Goal: Information Seeking & Learning: Learn about a topic

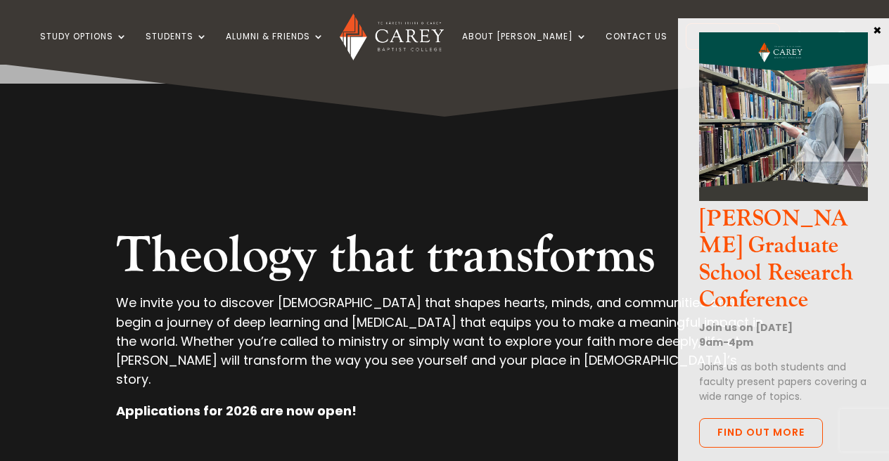
click at [874, 29] on button "×" at bounding box center [877, 29] width 14 height 13
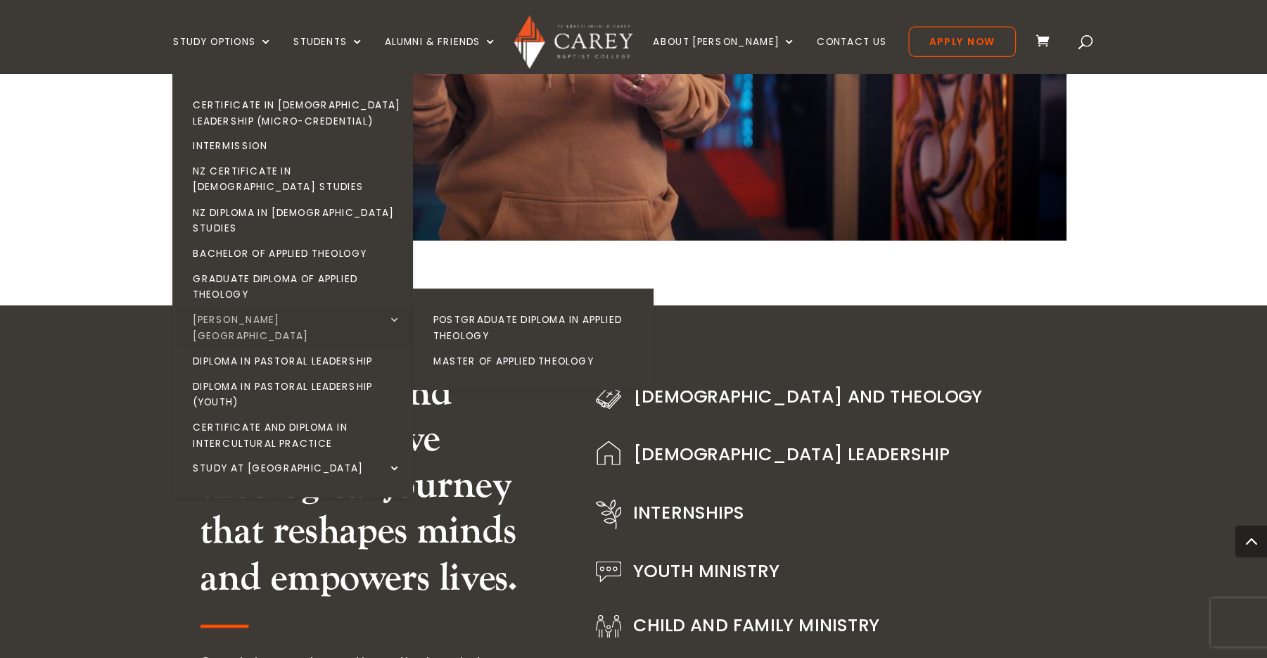
scroll to position [1517, 0]
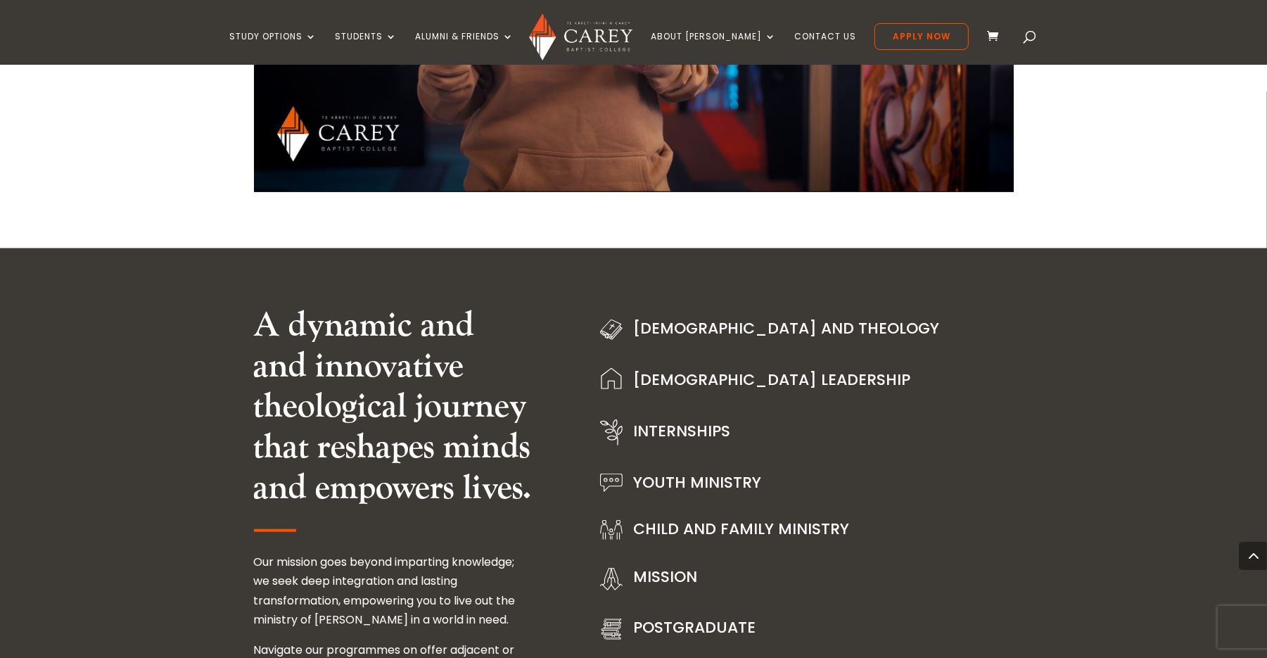
drag, startPoint x: 1018, startPoint y: 29, endPoint x: 1010, endPoint y: 32, distance: 8.2
click at [888, 30] on div "Study Options Certificate in Christian Leadership (Micro-credential) Intermissi…" at bounding box center [632, 32] width 1223 height 65
click at [888, 39] on span at bounding box center [1030, 39] width 0 height 0
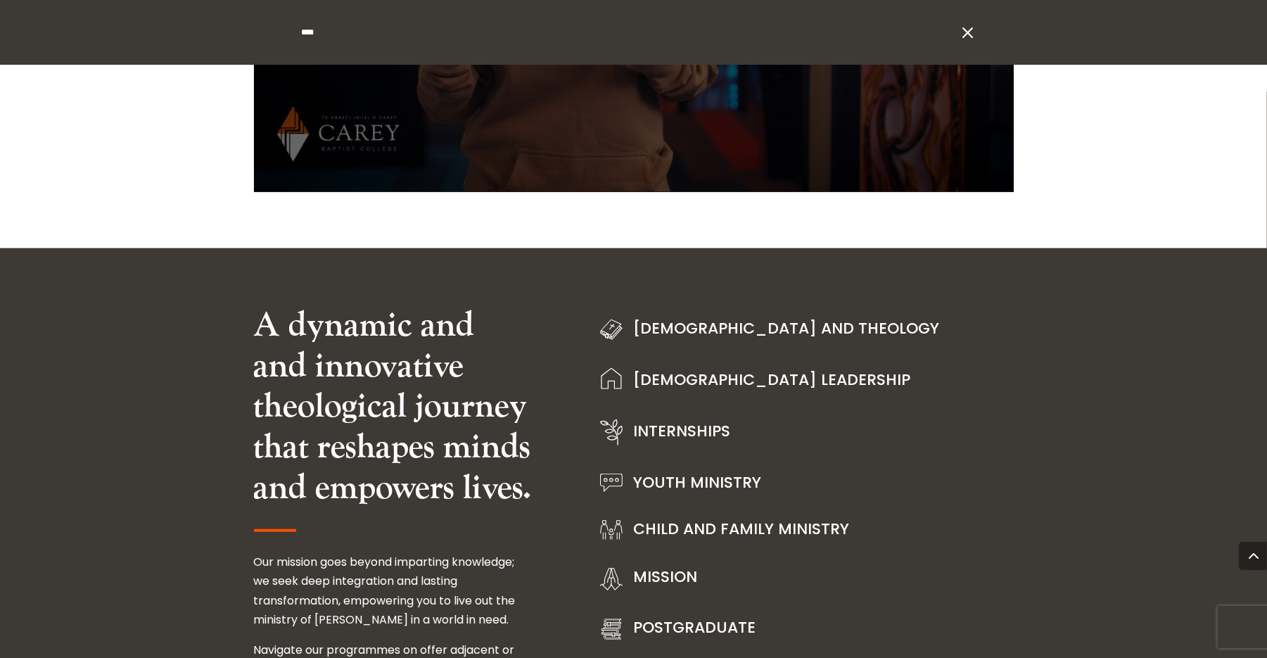
type input "****"
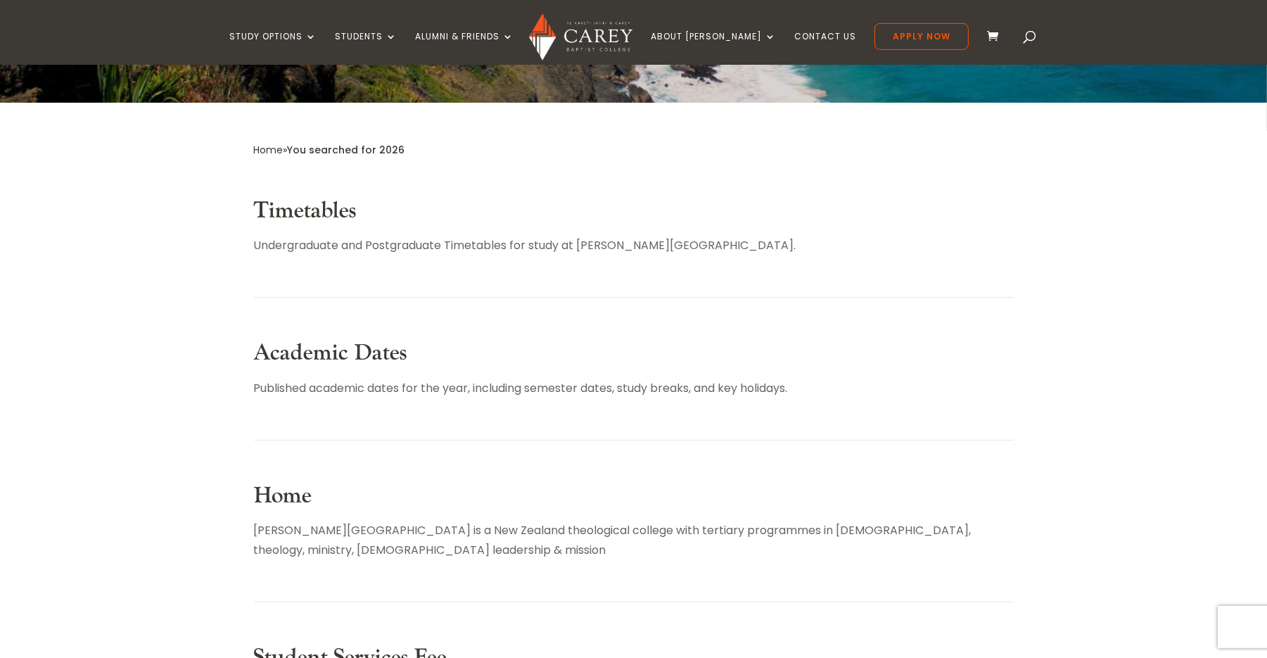
scroll to position [228, 0]
click at [305, 203] on link "Timetables" at bounding box center [305, 210] width 103 height 29
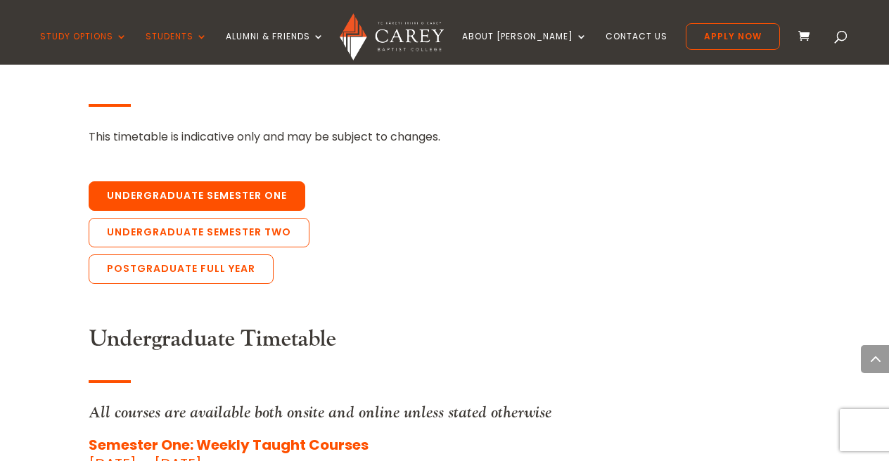
click at [210, 181] on link "Undergraduate Semester One" at bounding box center [197, 196] width 217 height 30
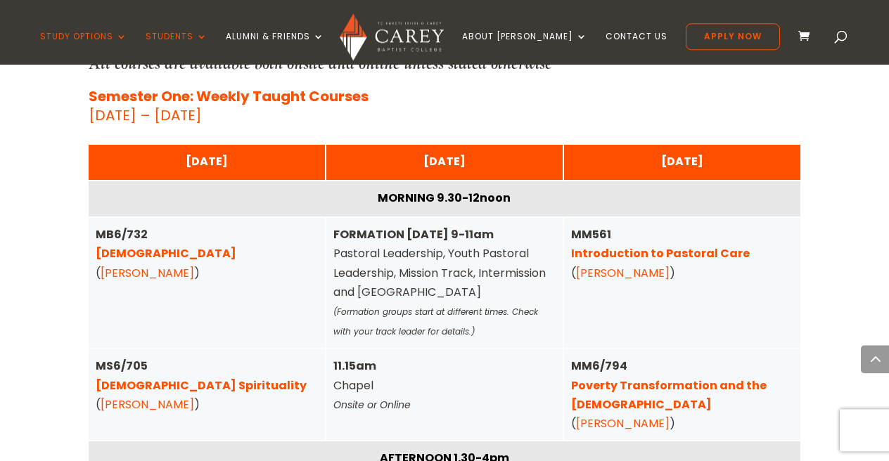
scroll to position [3495, 0]
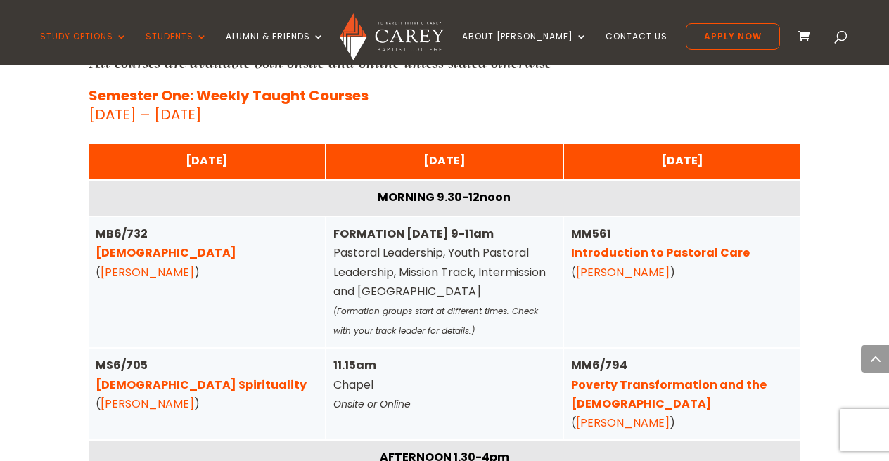
click at [128, 245] on link "[DEMOGRAPHIC_DATA]" at bounding box center [166, 253] width 141 height 16
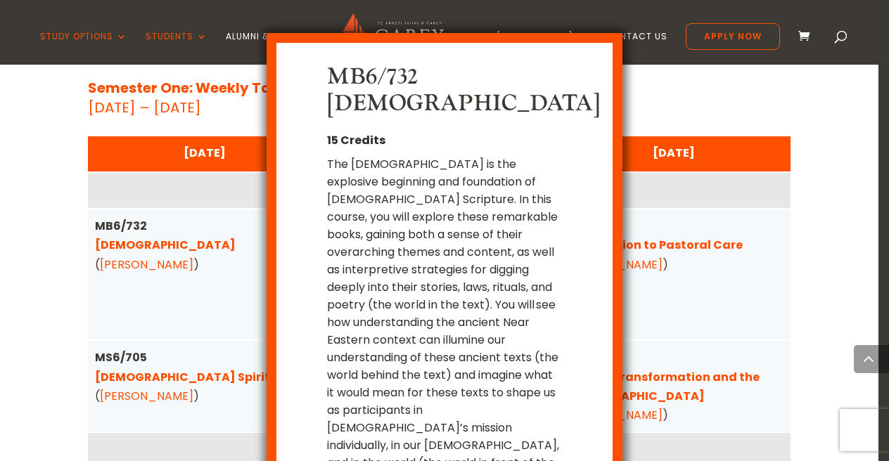
drag, startPoint x: 580, startPoint y: 399, endPoint x: 525, endPoint y: 357, distance: 68.7
click at [527, 359] on div "MB6/732 Pentateuch 15 Credits The Pentateuch is the explosive beginning and fou…" at bounding box center [445, 276] width 356 height 487
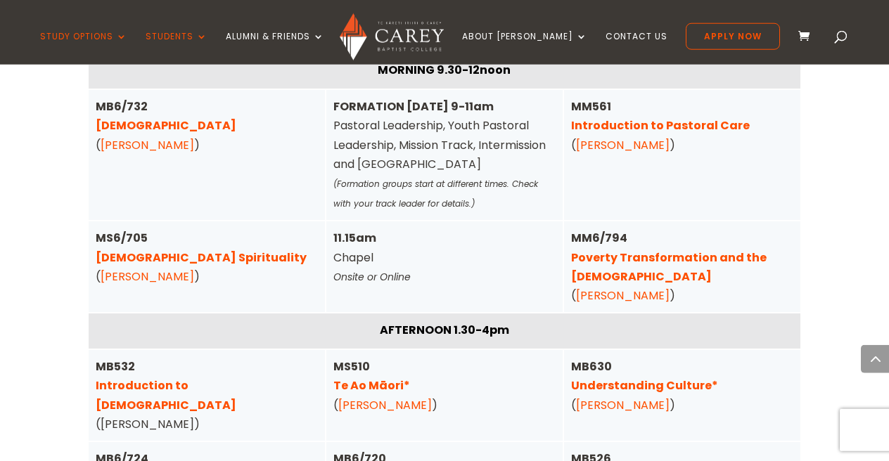
scroll to position [3642, 0]
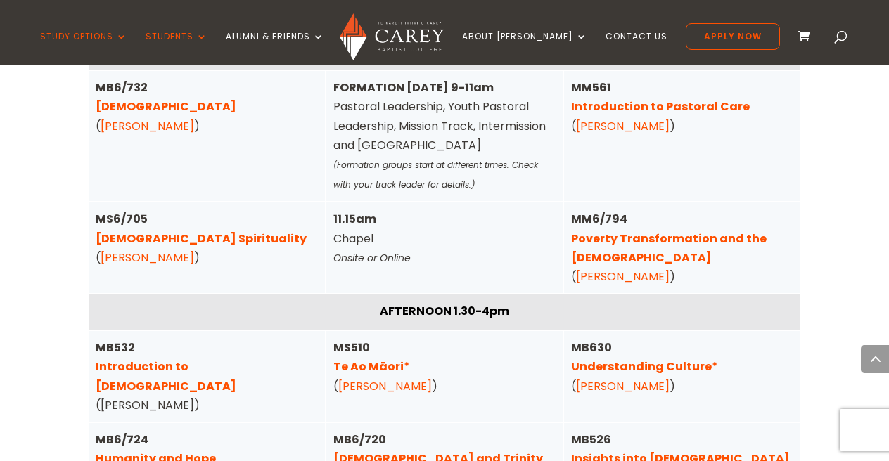
click at [632, 231] on link "Poverty Transformation and the Gospel" at bounding box center [669, 248] width 196 height 35
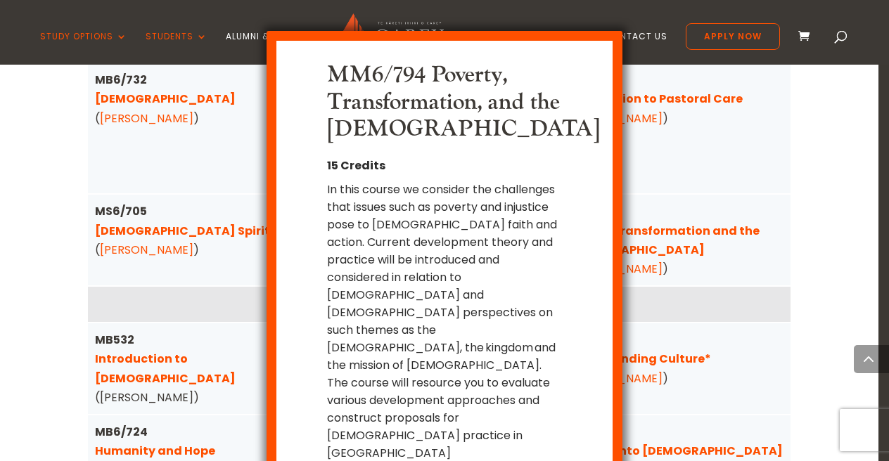
click at [430, 245] on div "In this course we consider the challenges that issues such as poverty and injus…" at bounding box center [444, 330] width 235 height 299
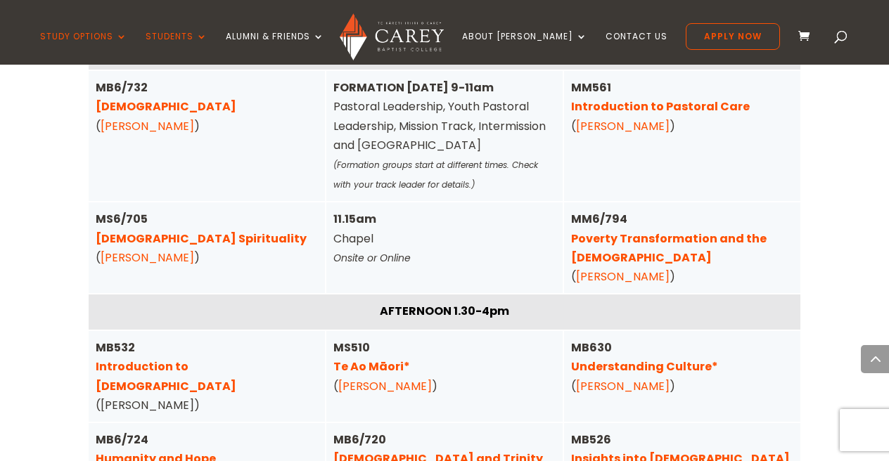
click at [425, 451] on link "Christ and Trinity" at bounding box center [438, 459] width 210 height 16
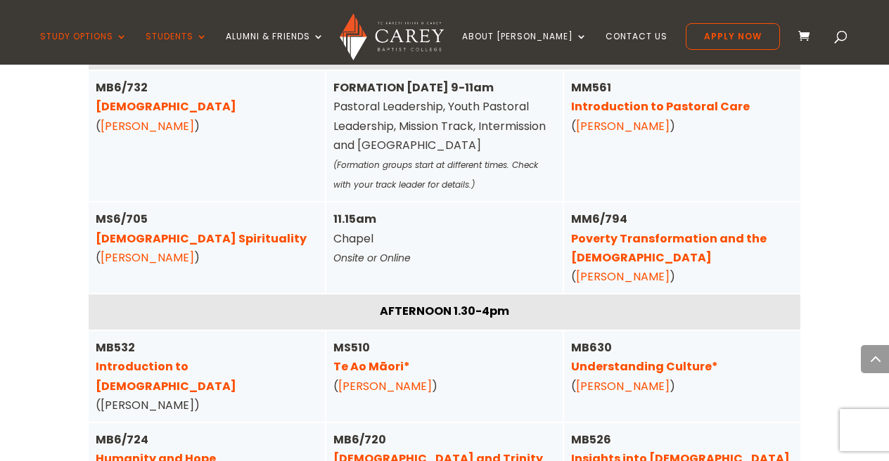
click at [192, 451] on link "Humanity and Hope" at bounding box center [156, 459] width 120 height 16
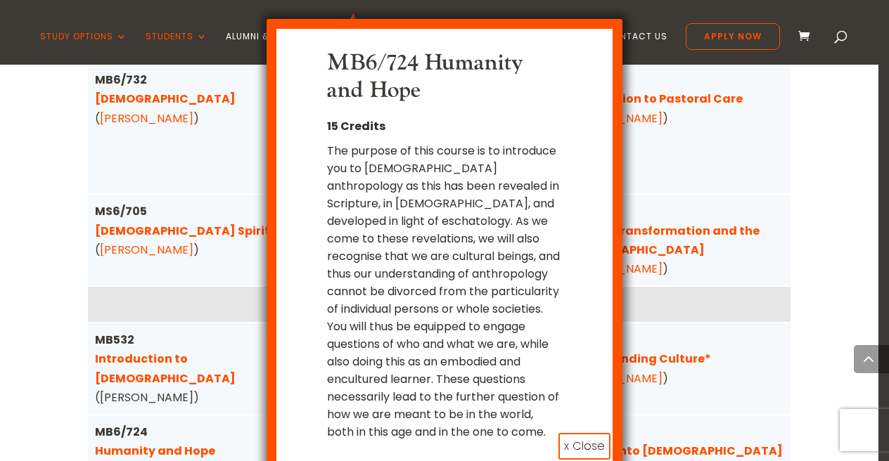
click at [580, 433] on button "x Close" at bounding box center [585, 446] width 52 height 27
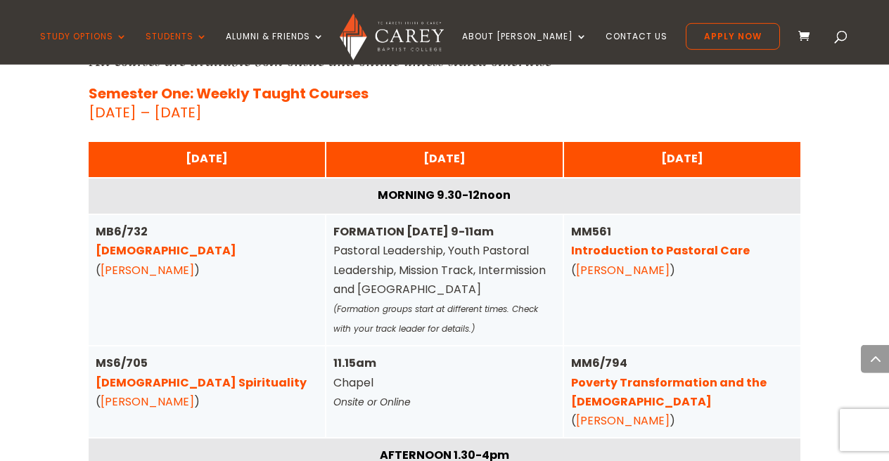
scroll to position [3495, 0]
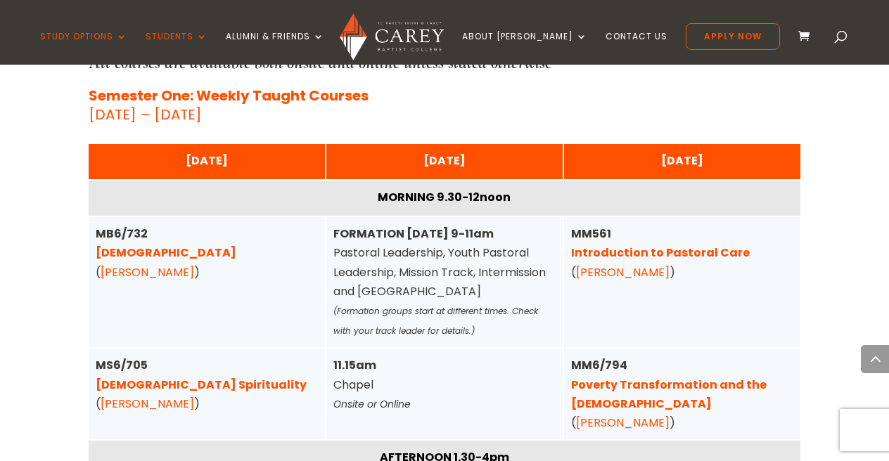
click at [589, 377] on link "Poverty Transformation and the [DEMOGRAPHIC_DATA]" at bounding box center [669, 394] width 196 height 35
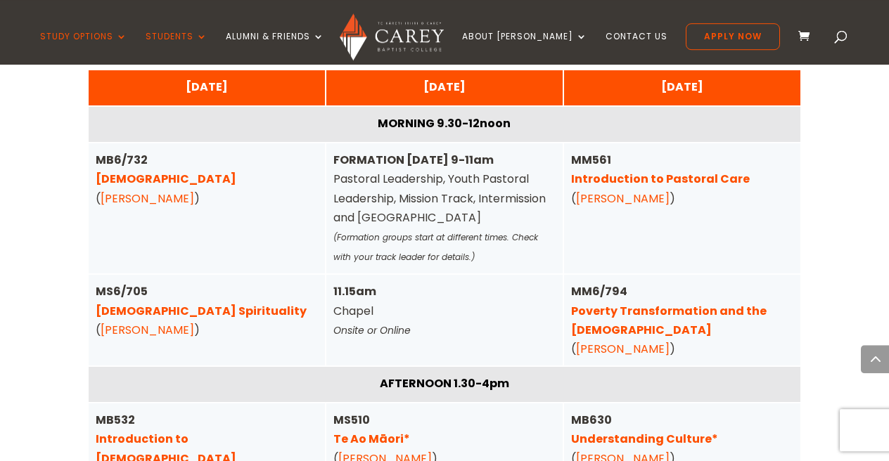
scroll to position [3569, 0]
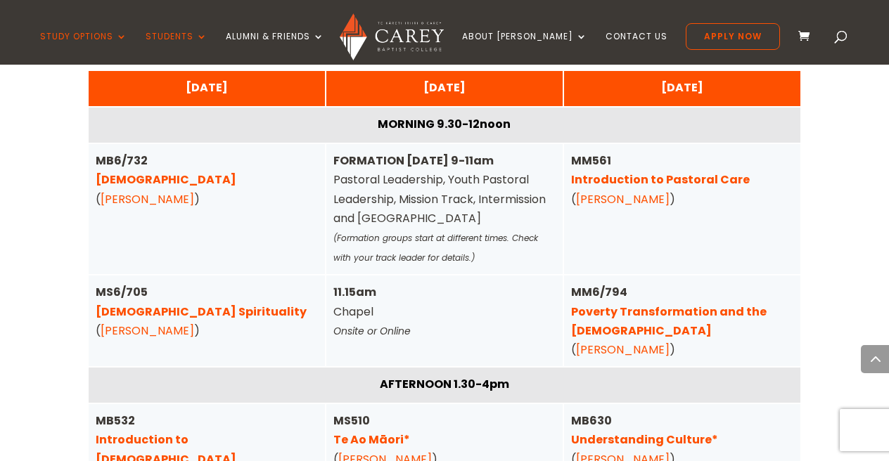
click at [148, 191] on link "Michael Rhodes" at bounding box center [148, 199] width 94 height 16
click at [136, 172] on link "Pentateuch" at bounding box center [166, 180] width 141 height 16
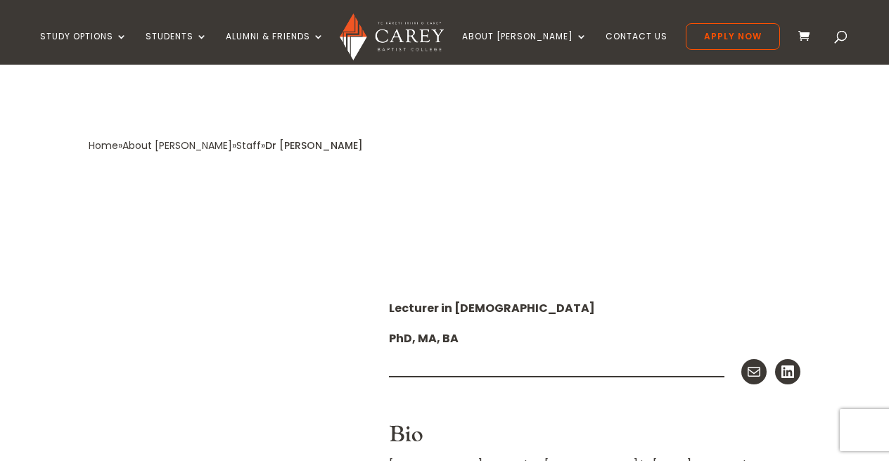
scroll to position [219, 0]
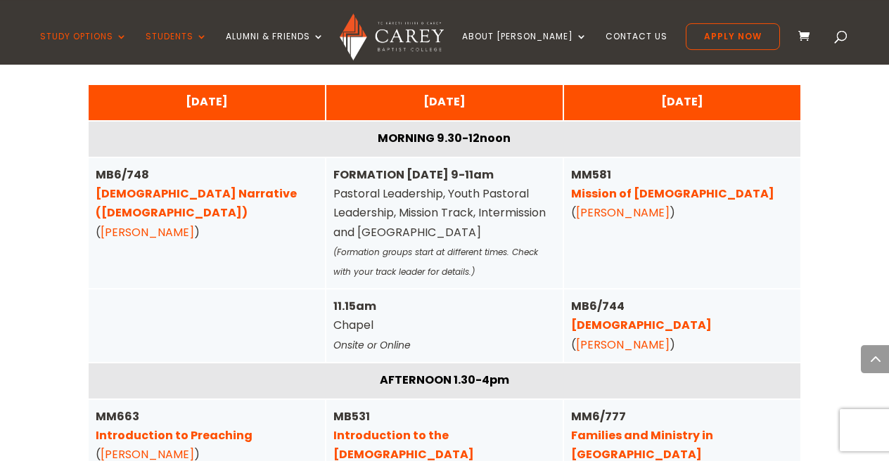
scroll to position [4812, 0]
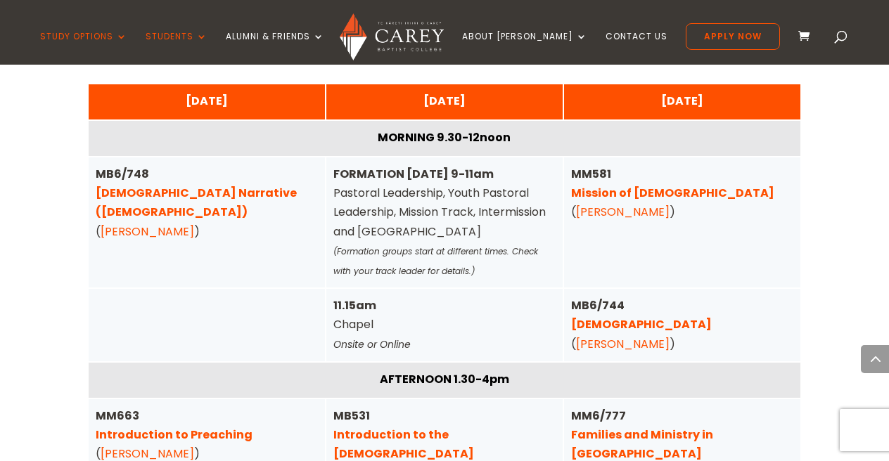
click at [198, 185] on link "[DEMOGRAPHIC_DATA] Narrative ([DEMOGRAPHIC_DATA])" at bounding box center [196, 202] width 201 height 35
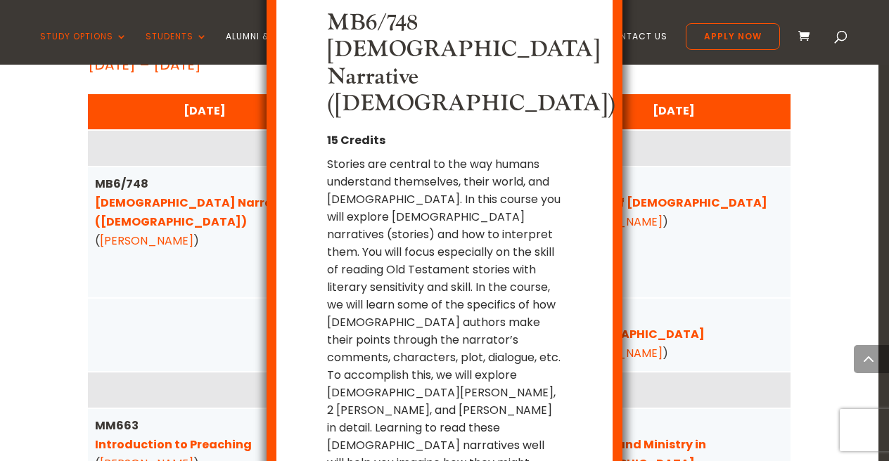
scroll to position [29, 0]
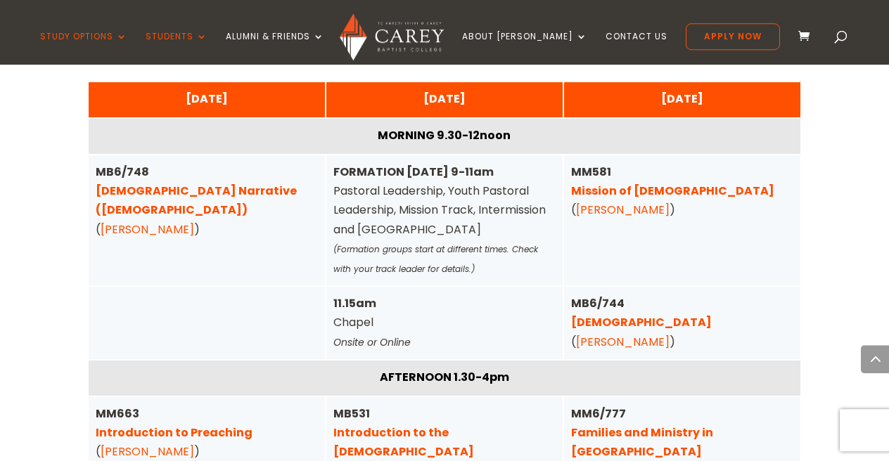
scroll to position [4812, 0]
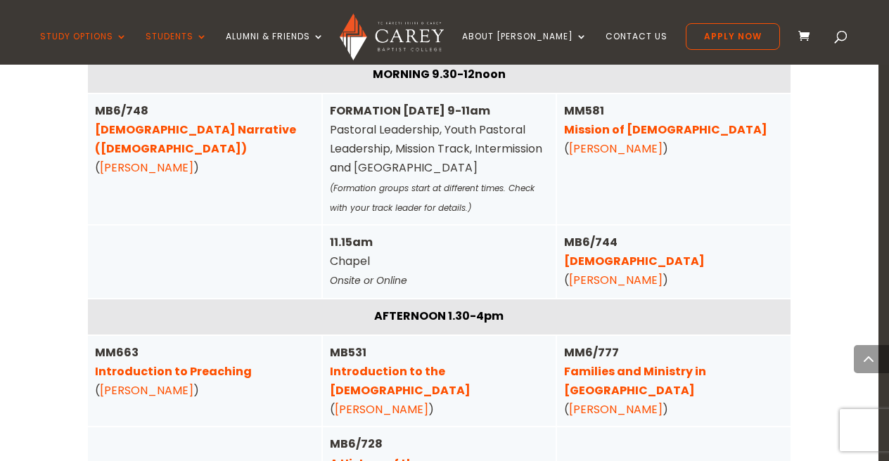
scroll to position [4886, 0]
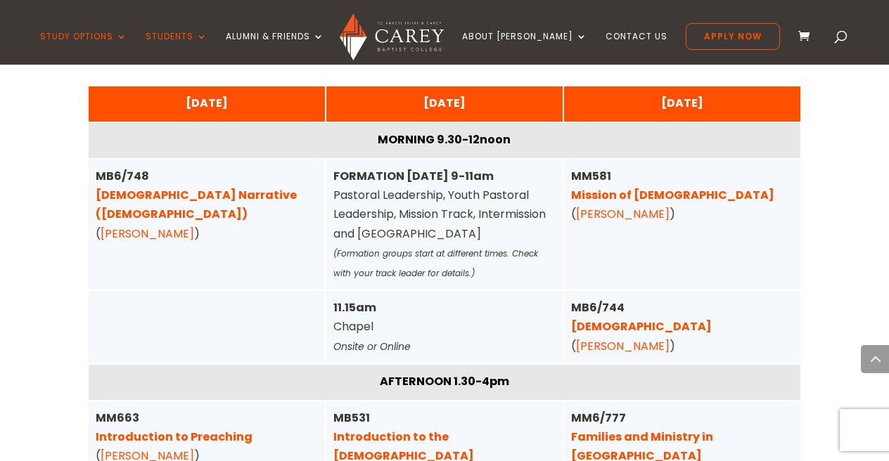
scroll to position [4812, 0]
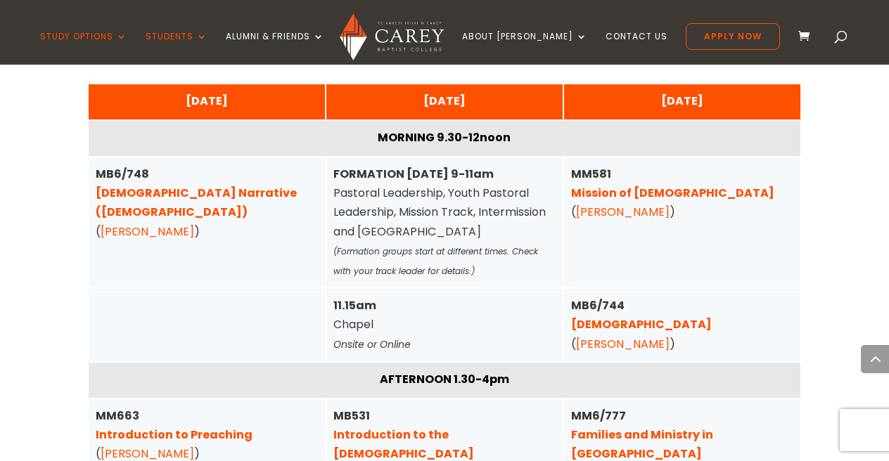
click at [608, 427] on link "Families and Ministry in Aotearoa" at bounding box center [642, 444] width 142 height 35
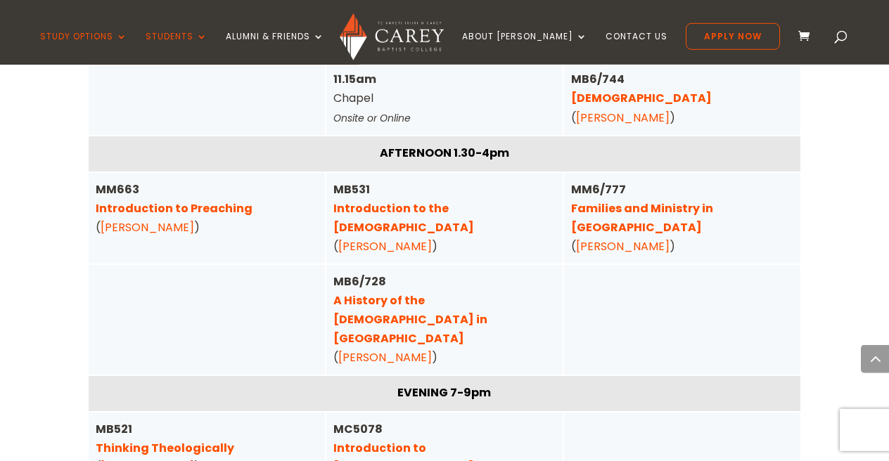
scroll to position [5032, 0]
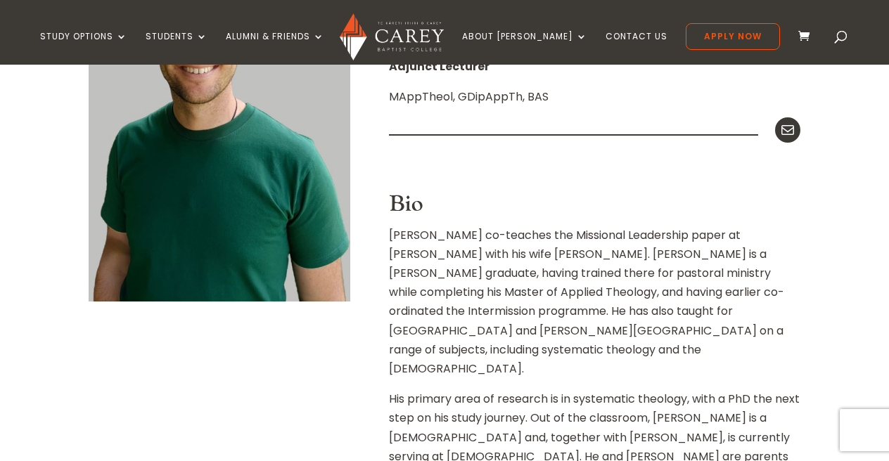
scroll to position [439, 0]
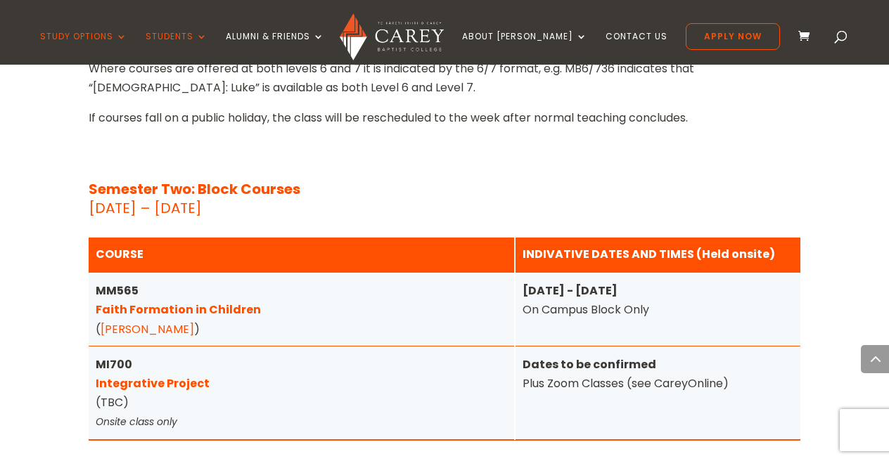
scroll to position [5690, 0]
click at [115, 355] on div "MI700 Integrative Project (TBC) Onsite class only" at bounding box center [302, 393] width 412 height 77
click at [191, 355] on div "MI700 Integrative Project (TBC) Onsite class only" at bounding box center [302, 393] width 412 height 77
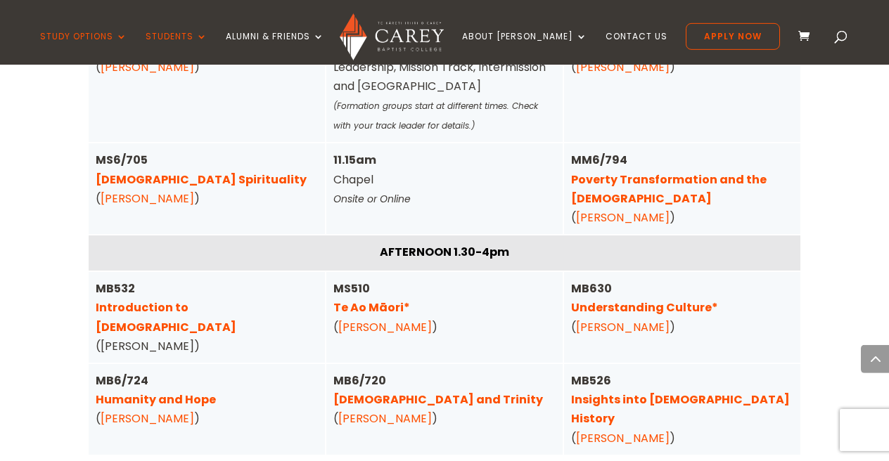
scroll to position [3715, 0]
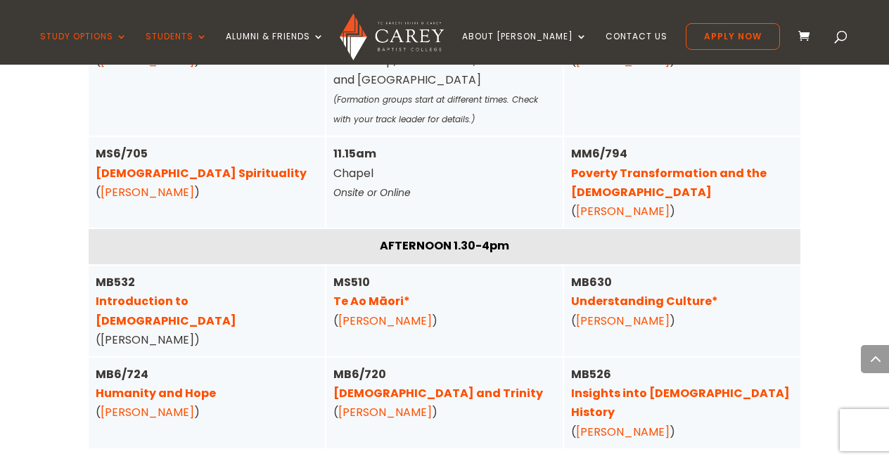
click at [393, 293] on link "Te Ao Māori*" at bounding box center [371, 301] width 77 height 16
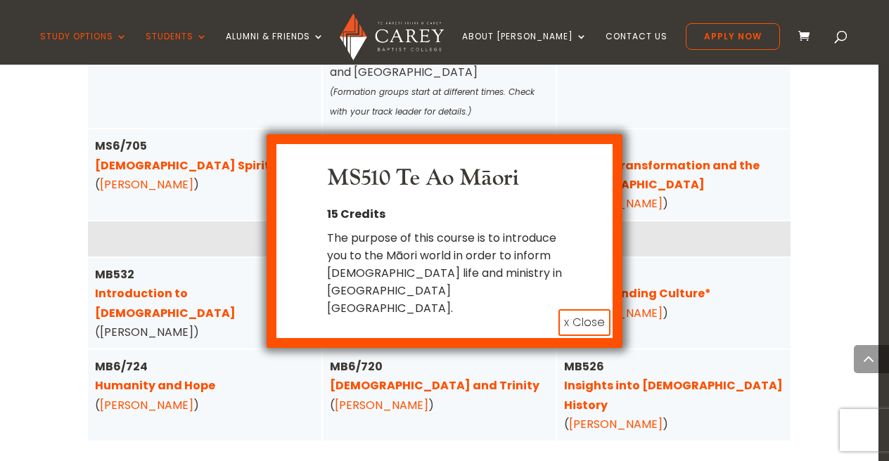
click at [573, 310] on button "x Close" at bounding box center [585, 323] width 52 height 27
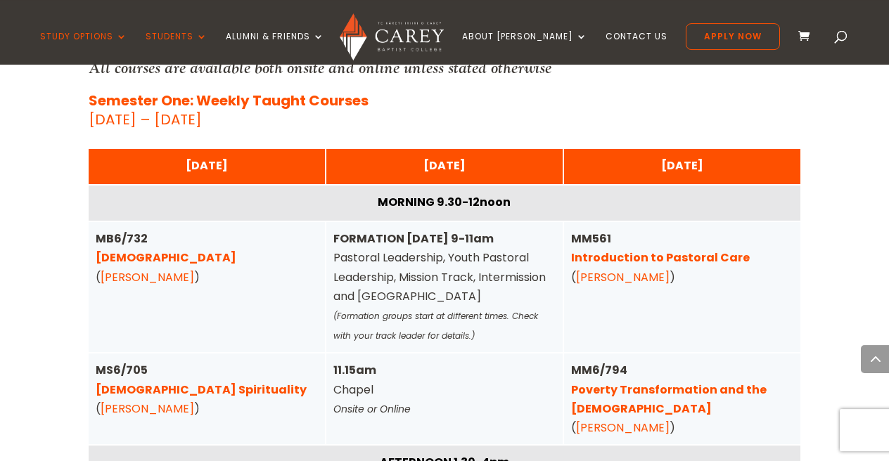
scroll to position [3495, 0]
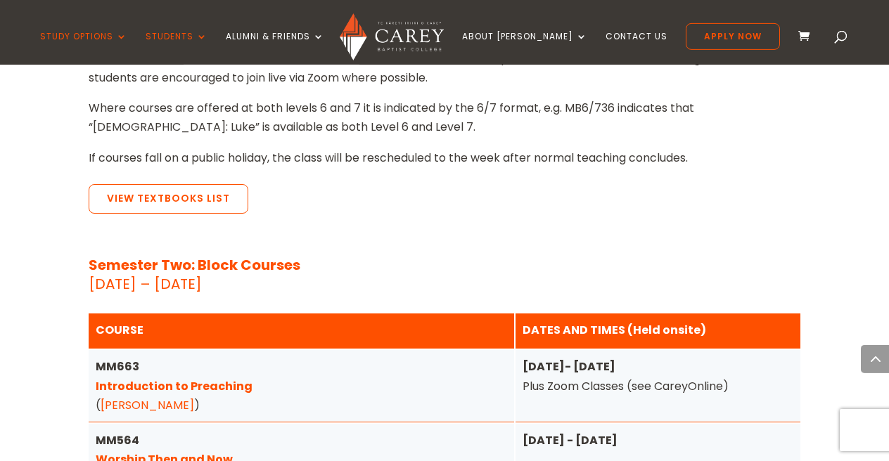
scroll to position [1854, 0]
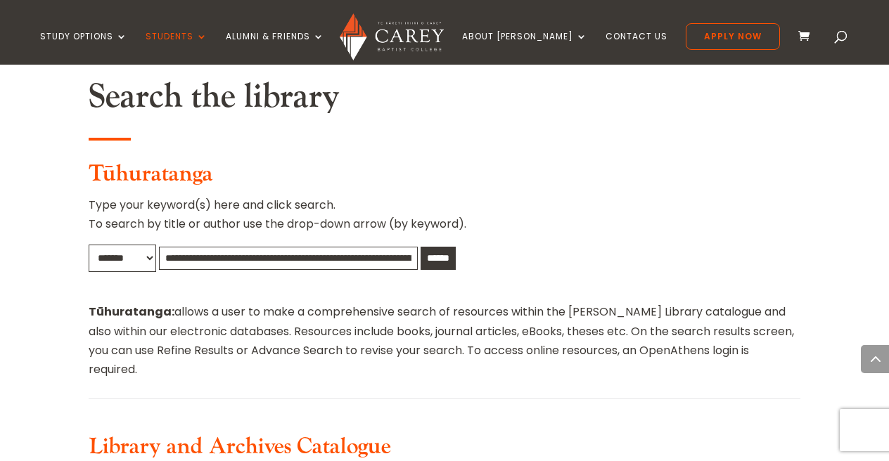
scroll to position [724, 0]
